Goal: Information Seeking & Learning: Learn about a topic

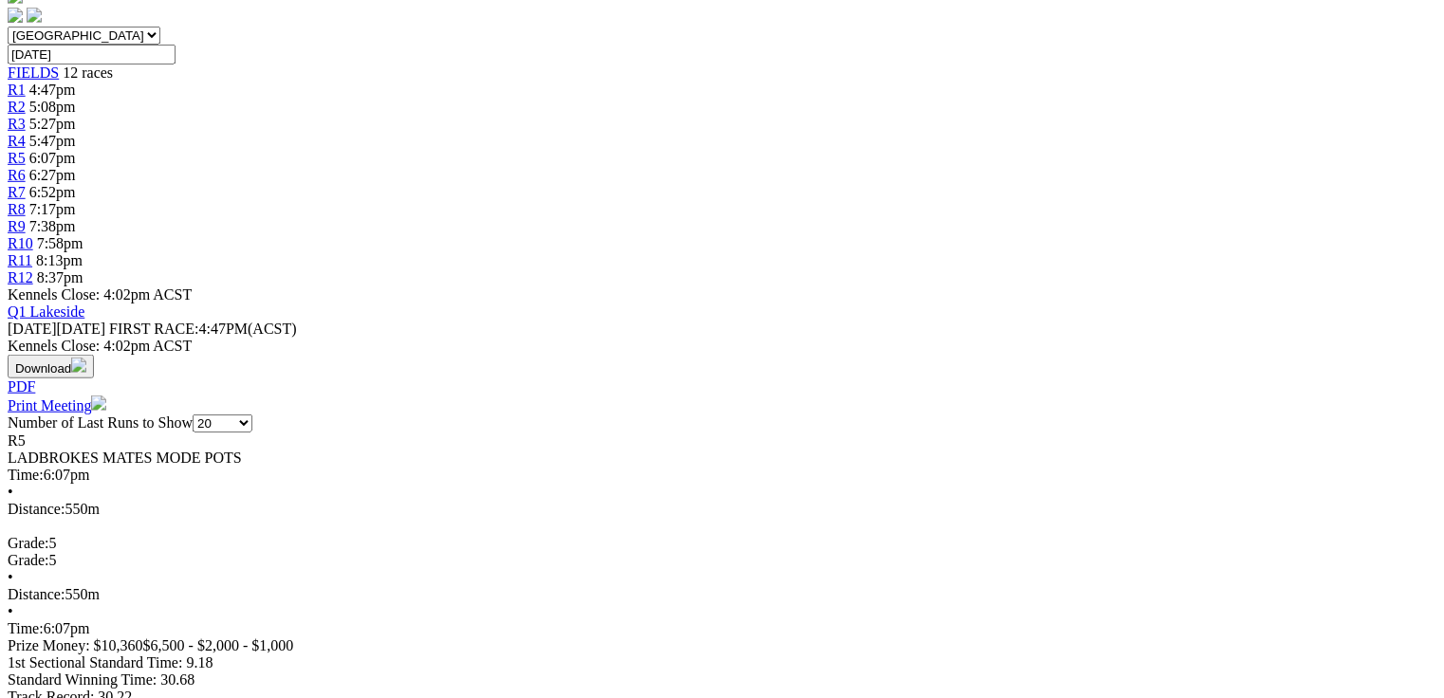
scroll to position [607, 0]
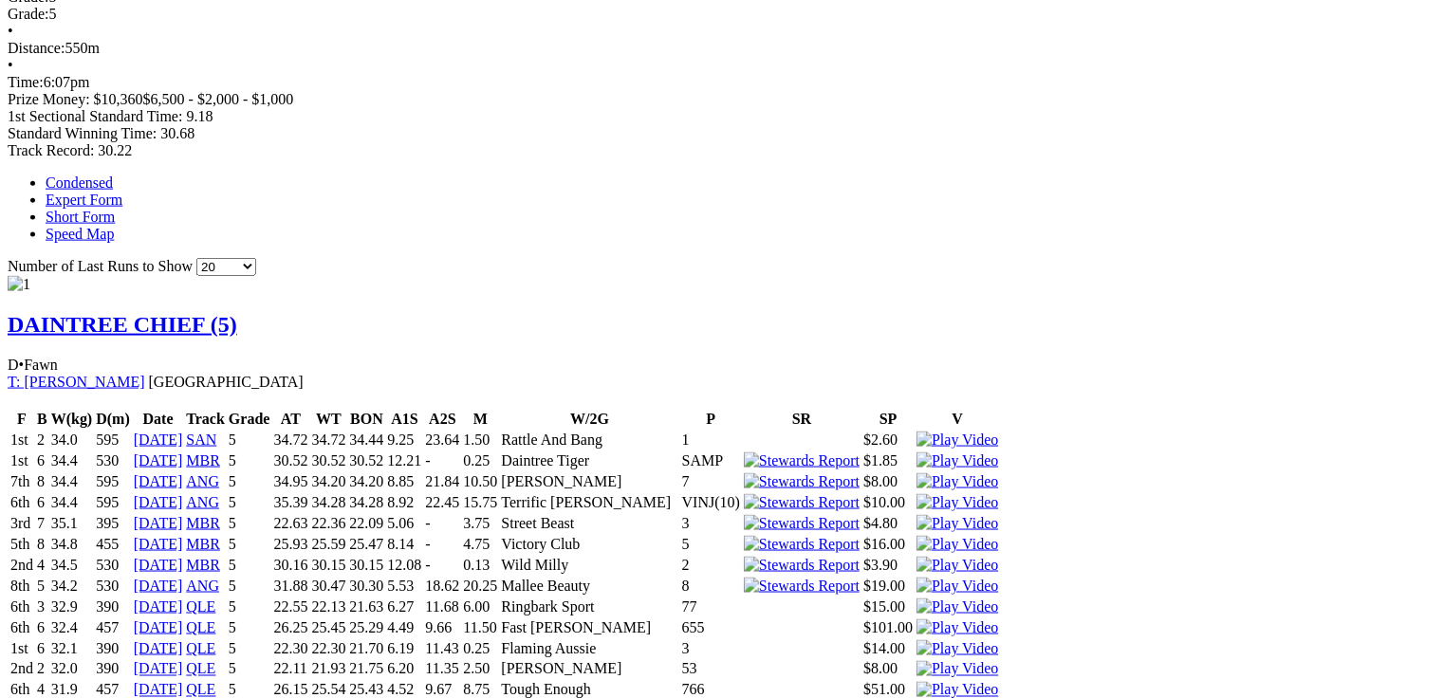
scroll to position [1214, 0]
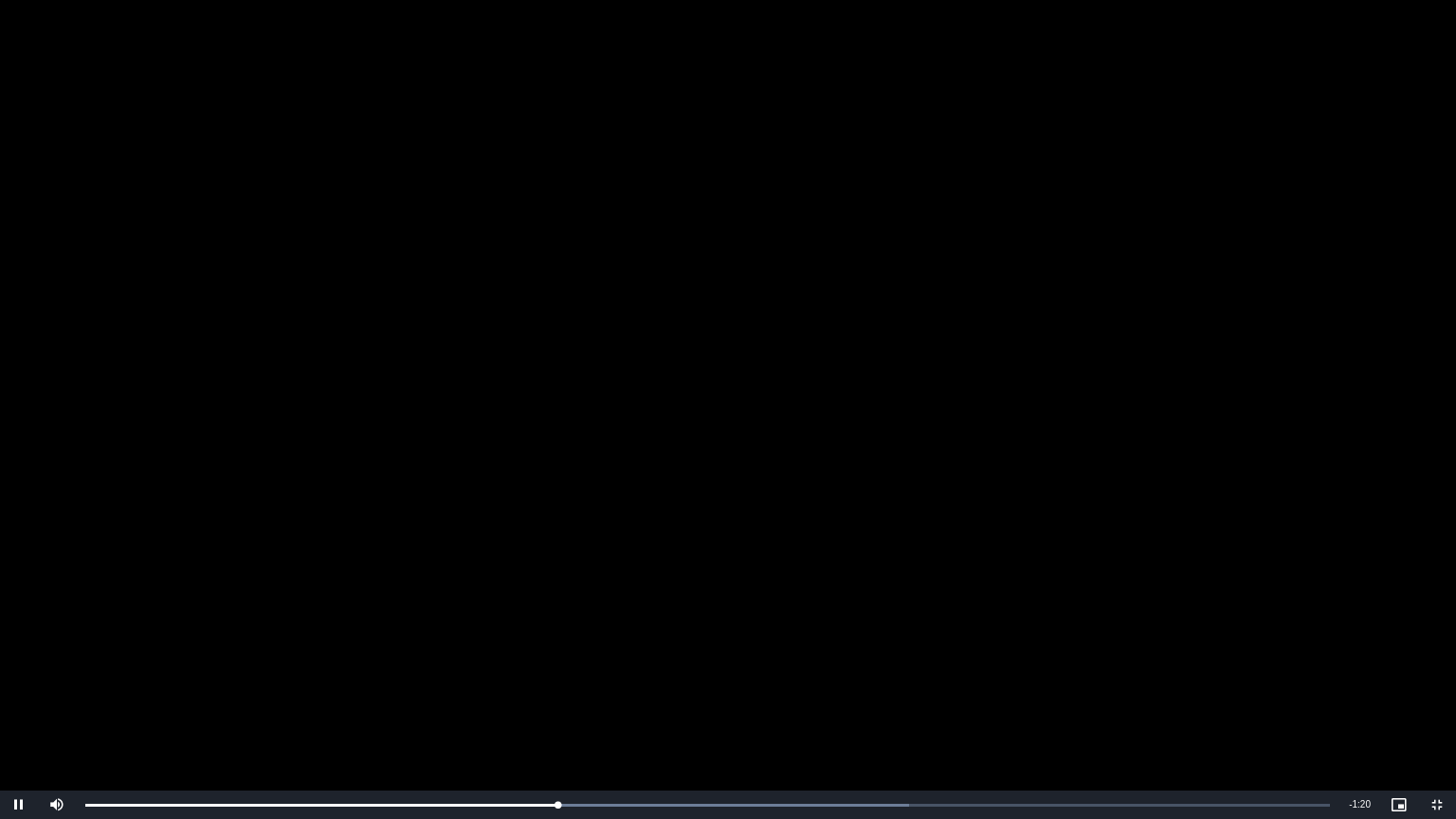
click at [531, 377] on video "To view this video please enable JavaScript, and consider upgrading to a web br…" at bounding box center [728, 410] width 1456 height 819
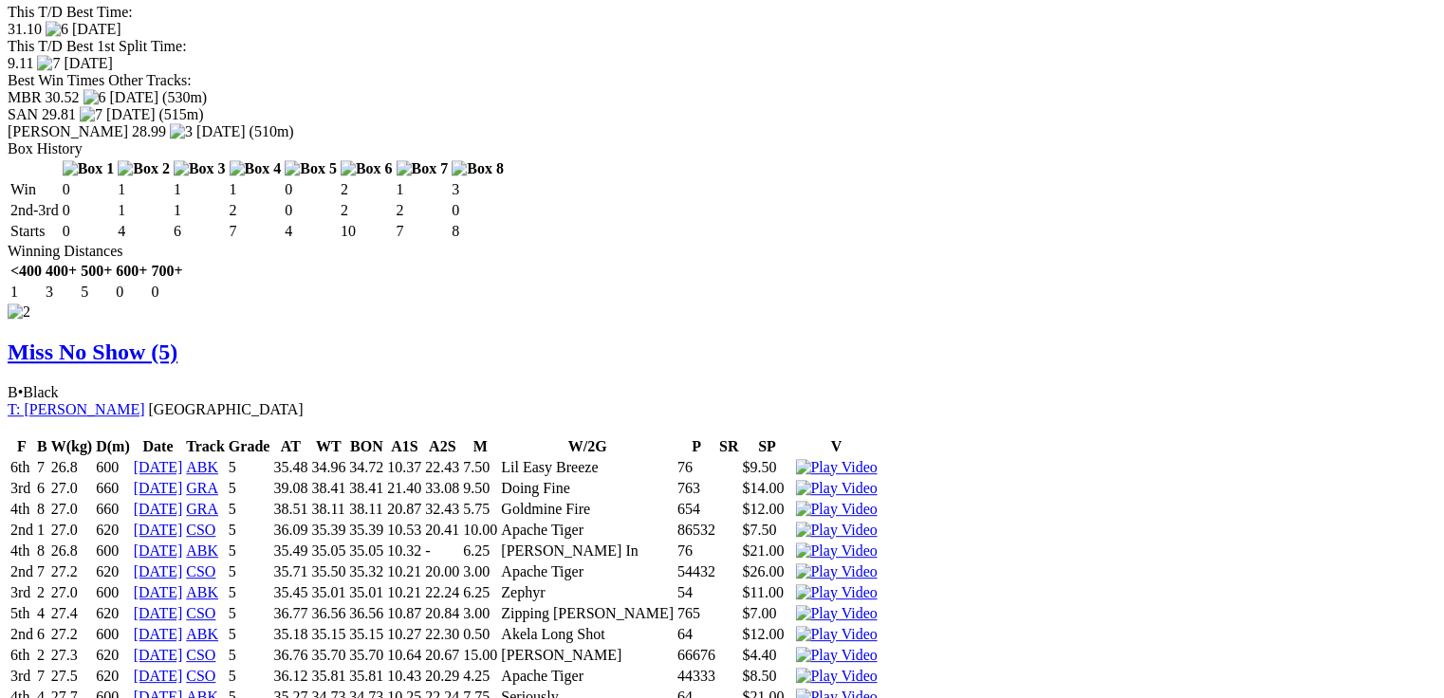
scroll to position [2868, 0]
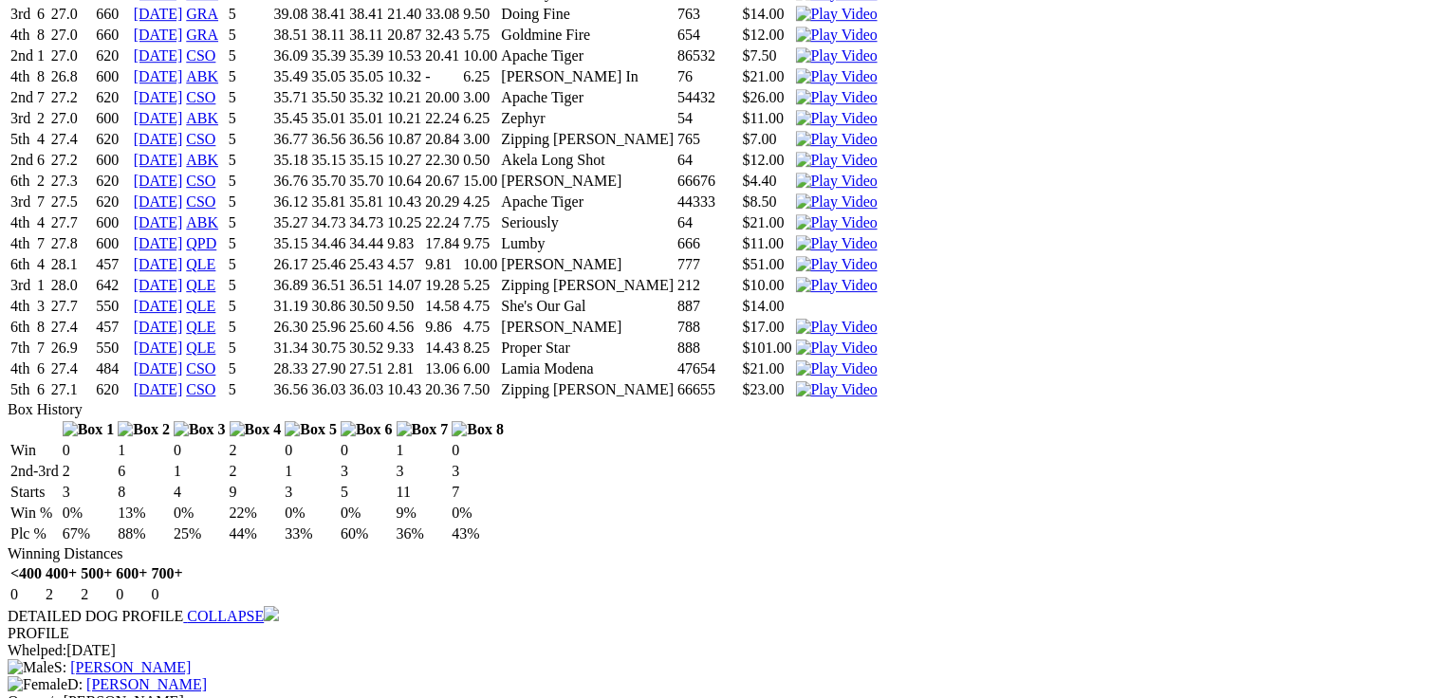
drag, startPoint x: 426, startPoint y: 462, endPoint x: 458, endPoint y: 463, distance: 32.3
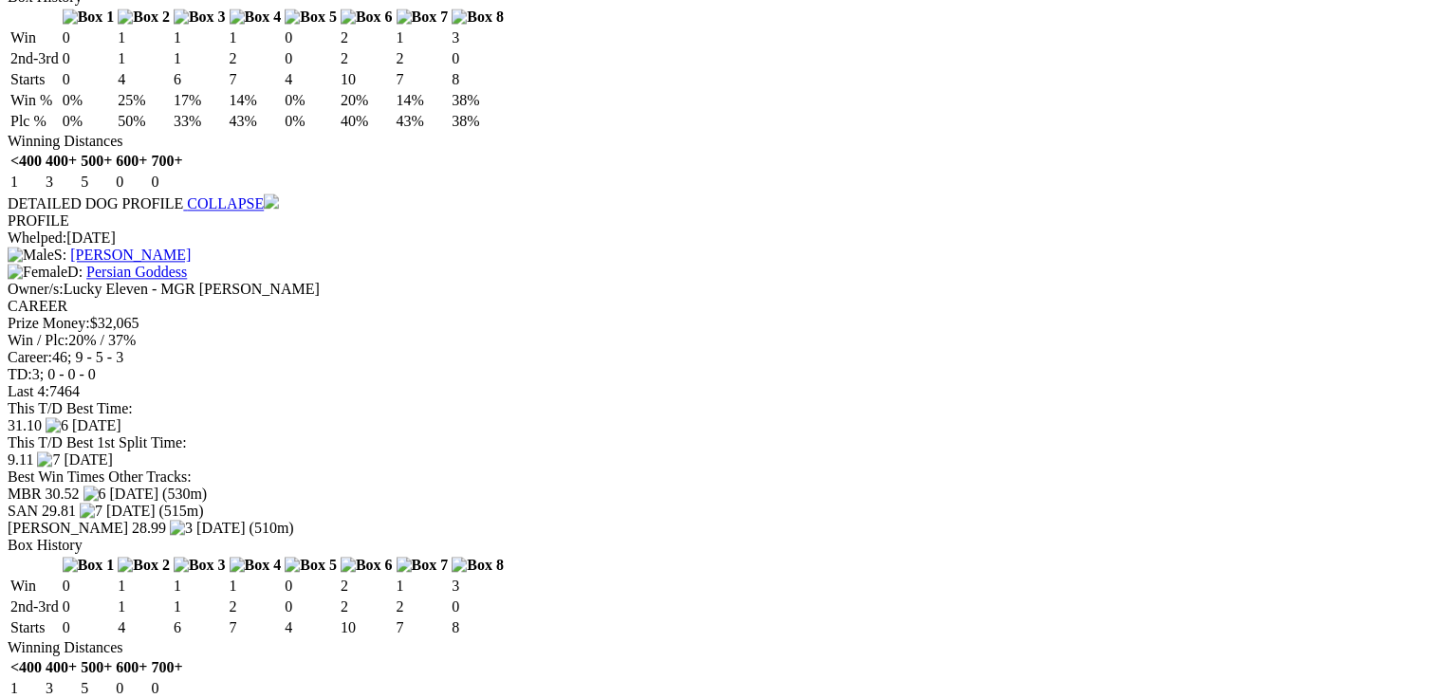
scroll to position [0, 0]
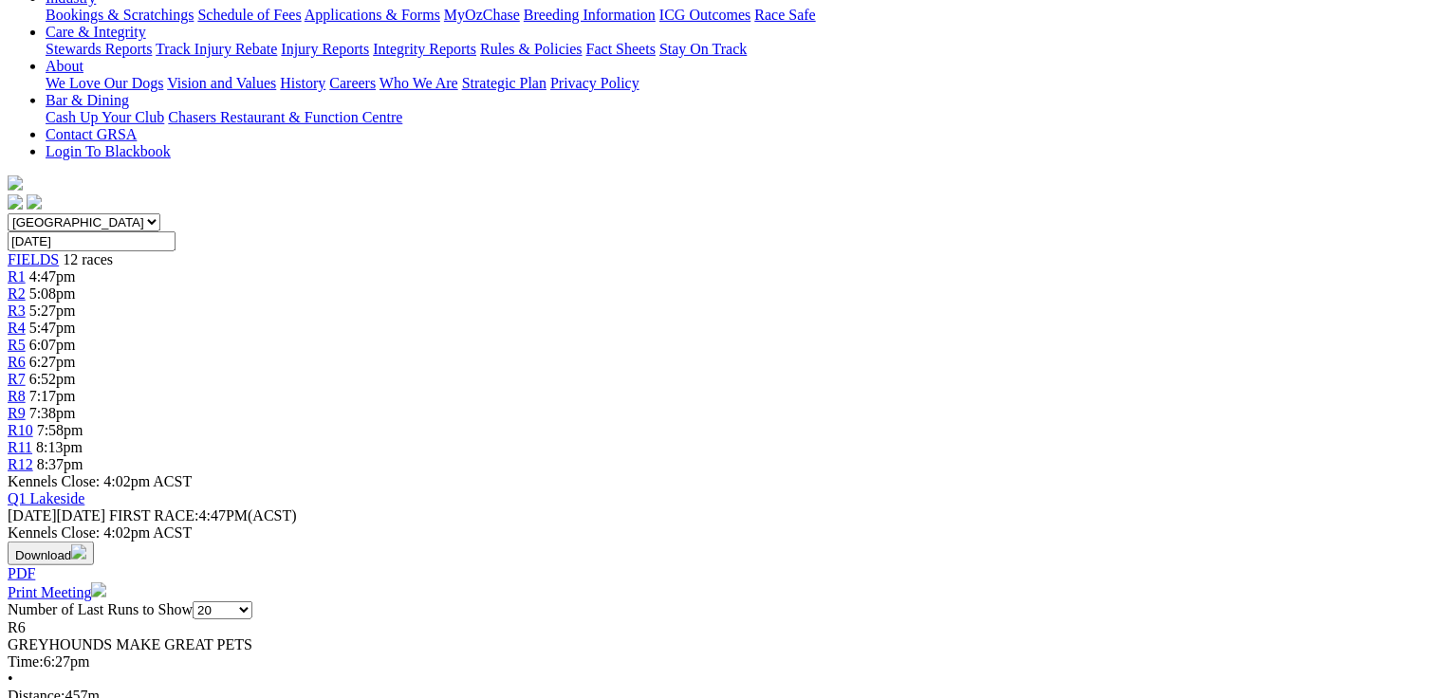
scroll to position [455, 0]
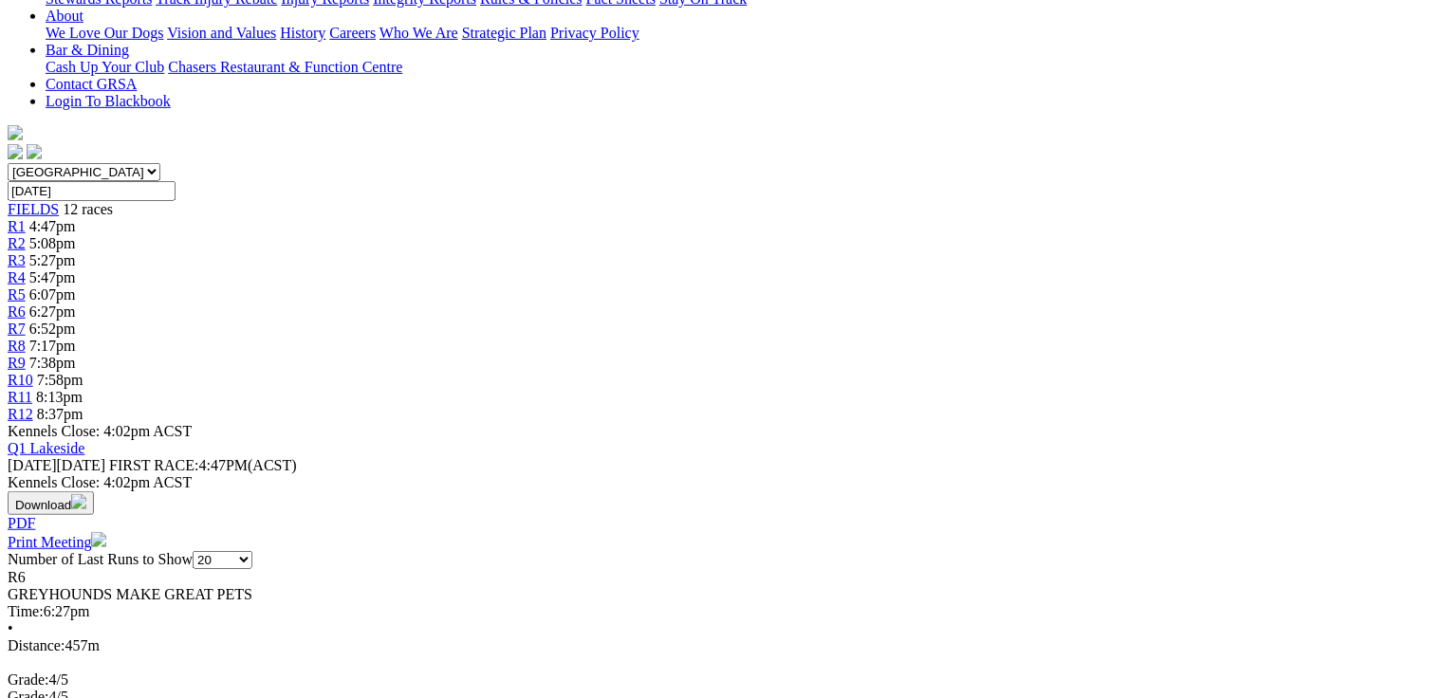
drag, startPoint x: 69, startPoint y: 258, endPoint x: 581, endPoint y: 273, distance: 511.5
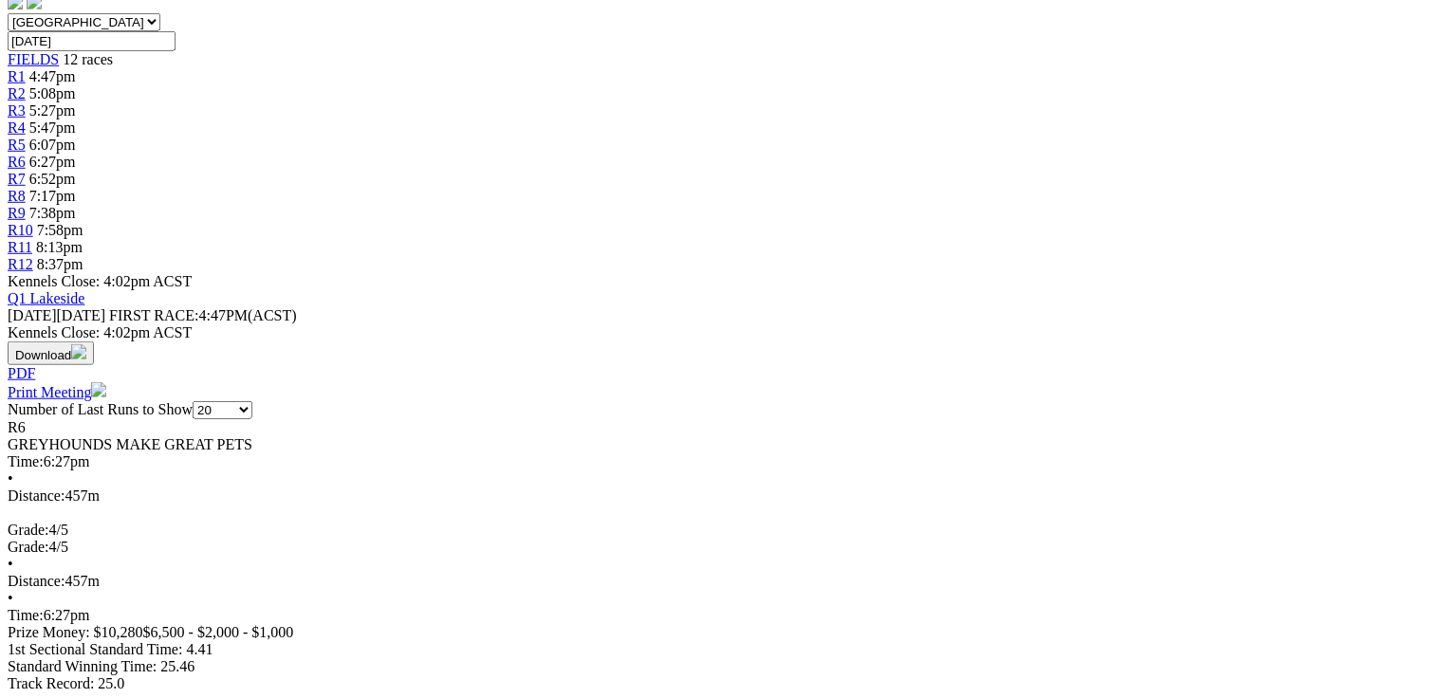
scroll to position [607, 0]
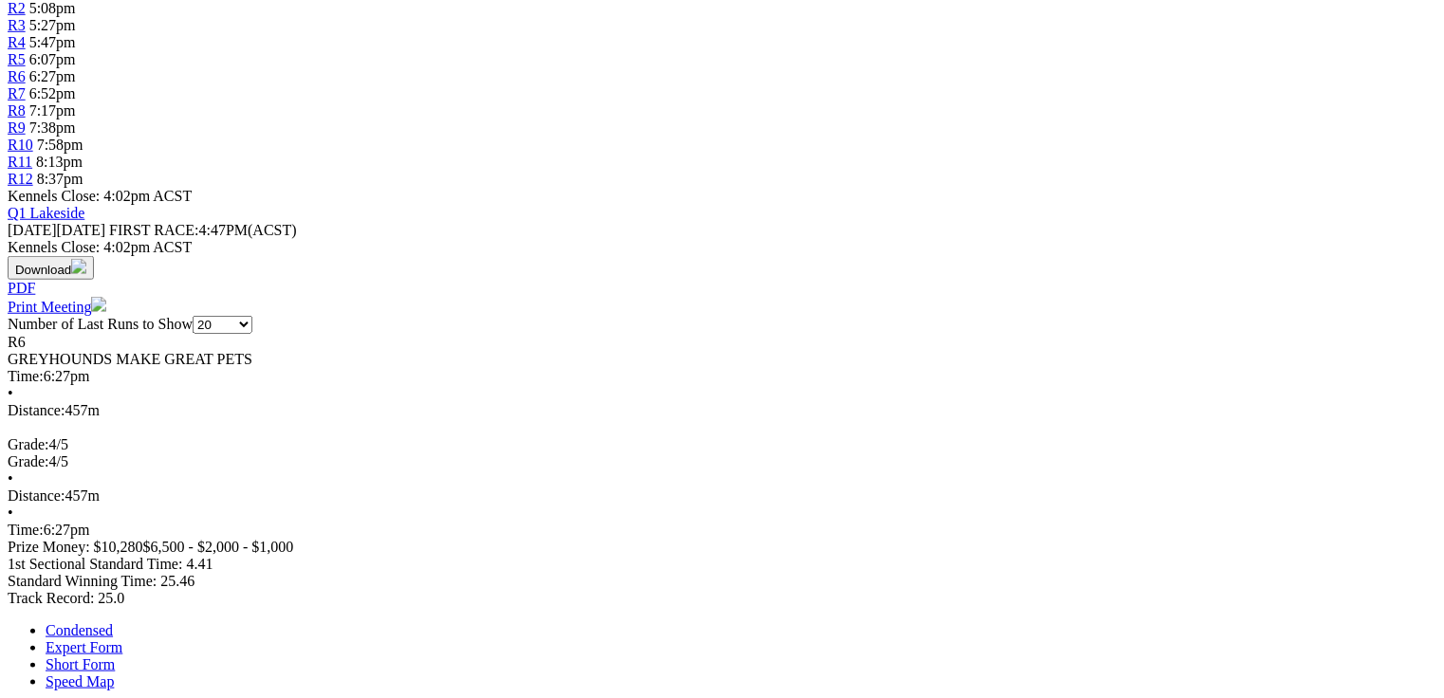
scroll to position [694, 0]
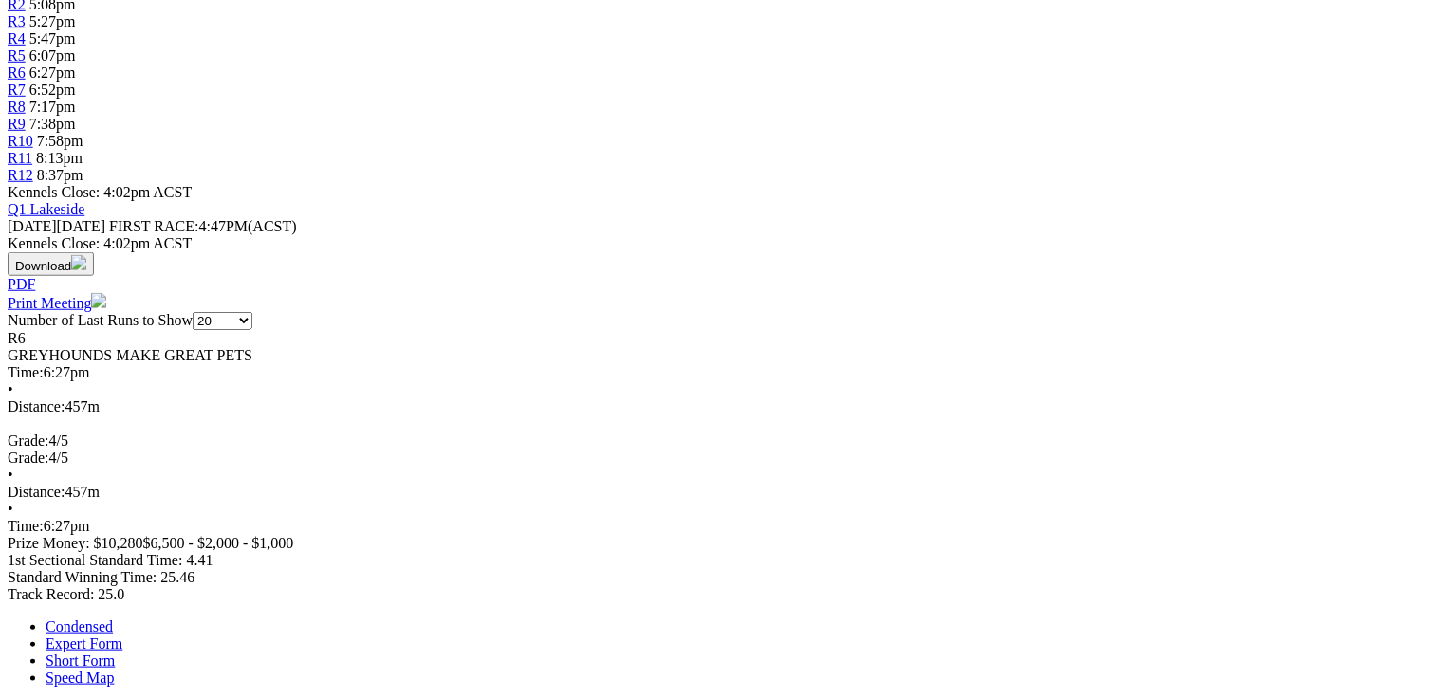
drag, startPoint x: 425, startPoint y: 431, endPoint x: 767, endPoint y: 424, distance: 342.5
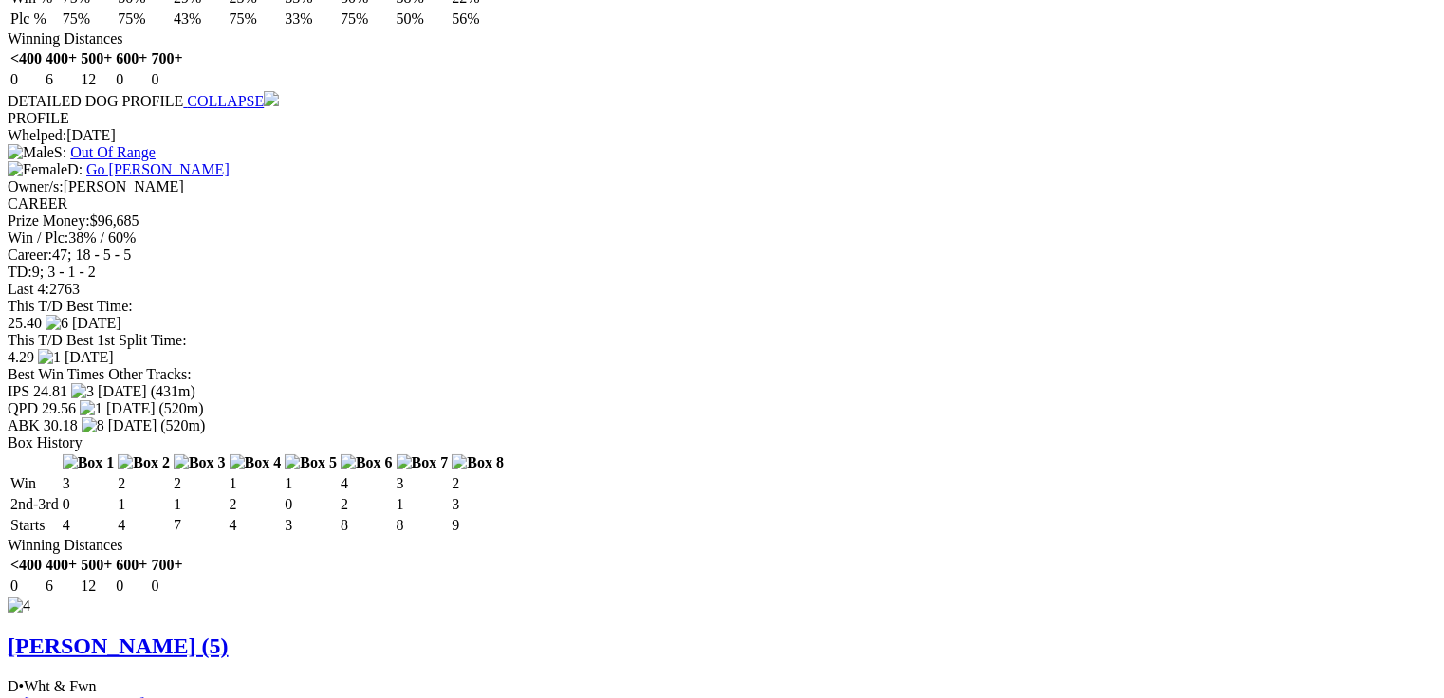
scroll to position [4640, 0]
